Goal: Transaction & Acquisition: Obtain resource

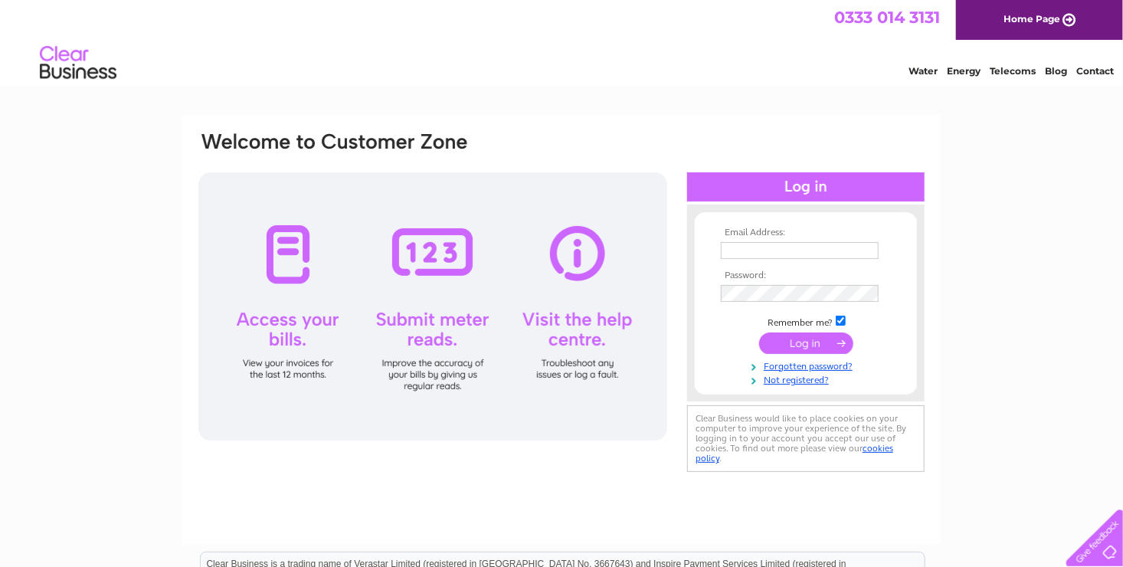
click at [533, 250] on input "text" at bounding box center [800, 250] width 158 height 17
type input "[EMAIL_ADDRESS][DOMAIN_NAME]"
click at [533, 342] on input "submit" at bounding box center [806, 342] width 94 height 21
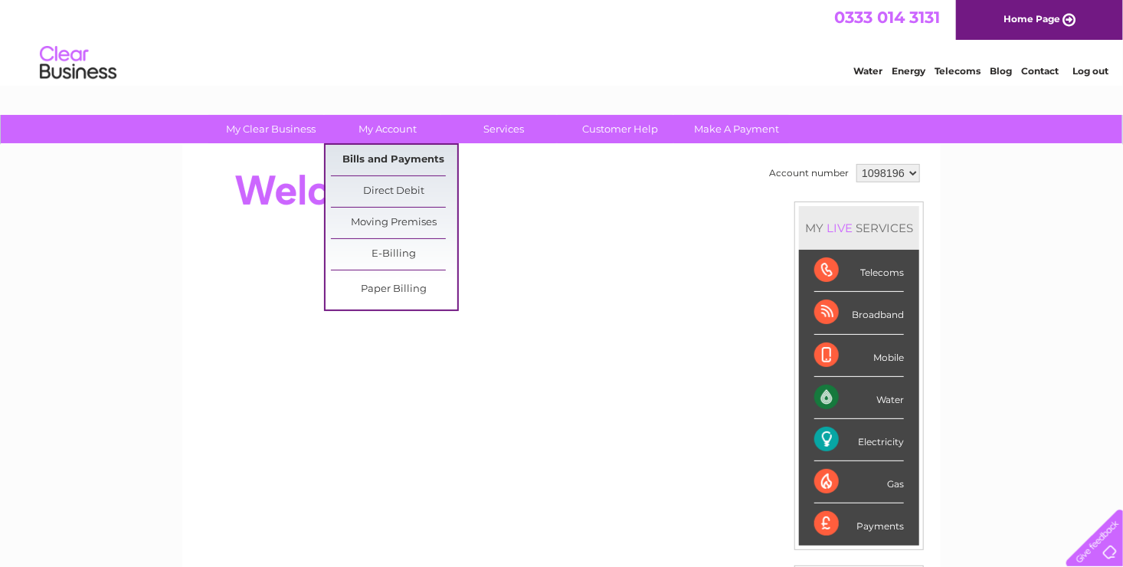
click at [400, 162] on link "Bills and Payments" at bounding box center [394, 160] width 126 height 31
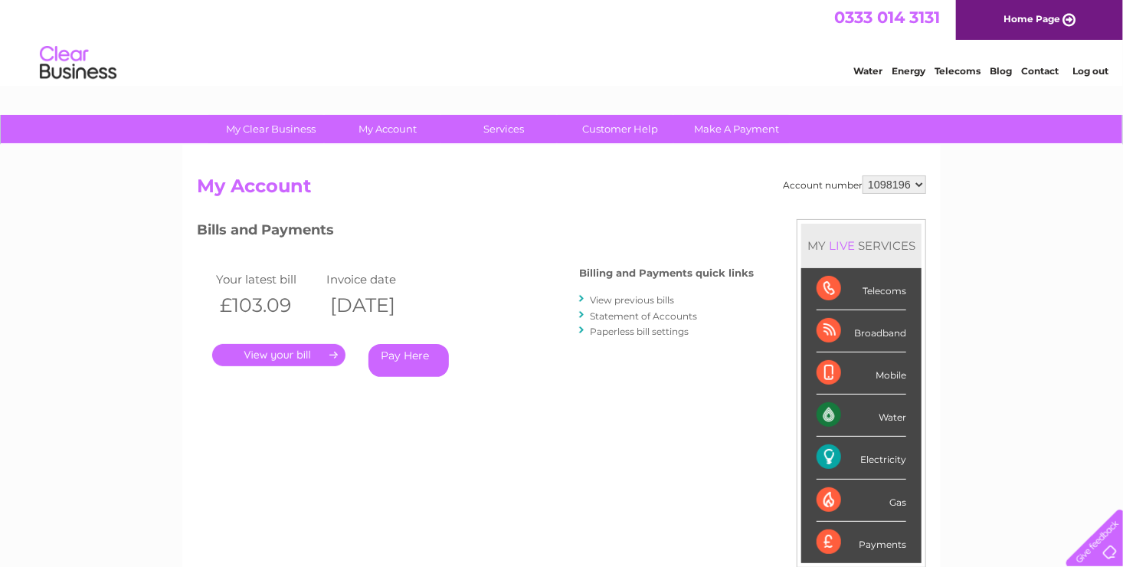
click at [319, 355] on link "." at bounding box center [278, 355] width 133 height 22
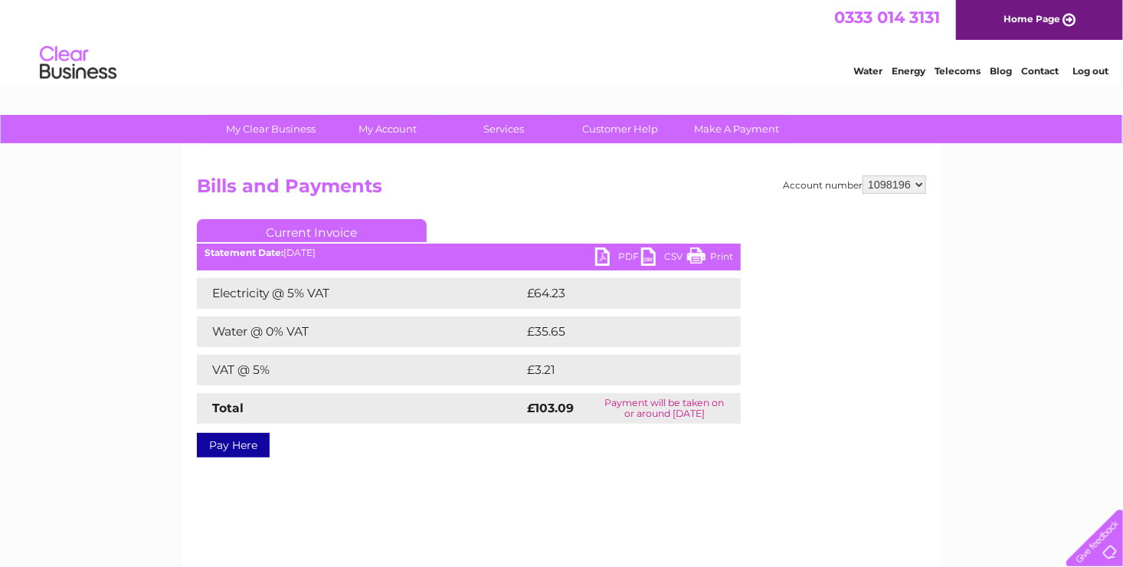
click at [609, 252] on link "PDF" at bounding box center [618, 258] width 46 height 22
